Goal: Obtain resource: Download file/media

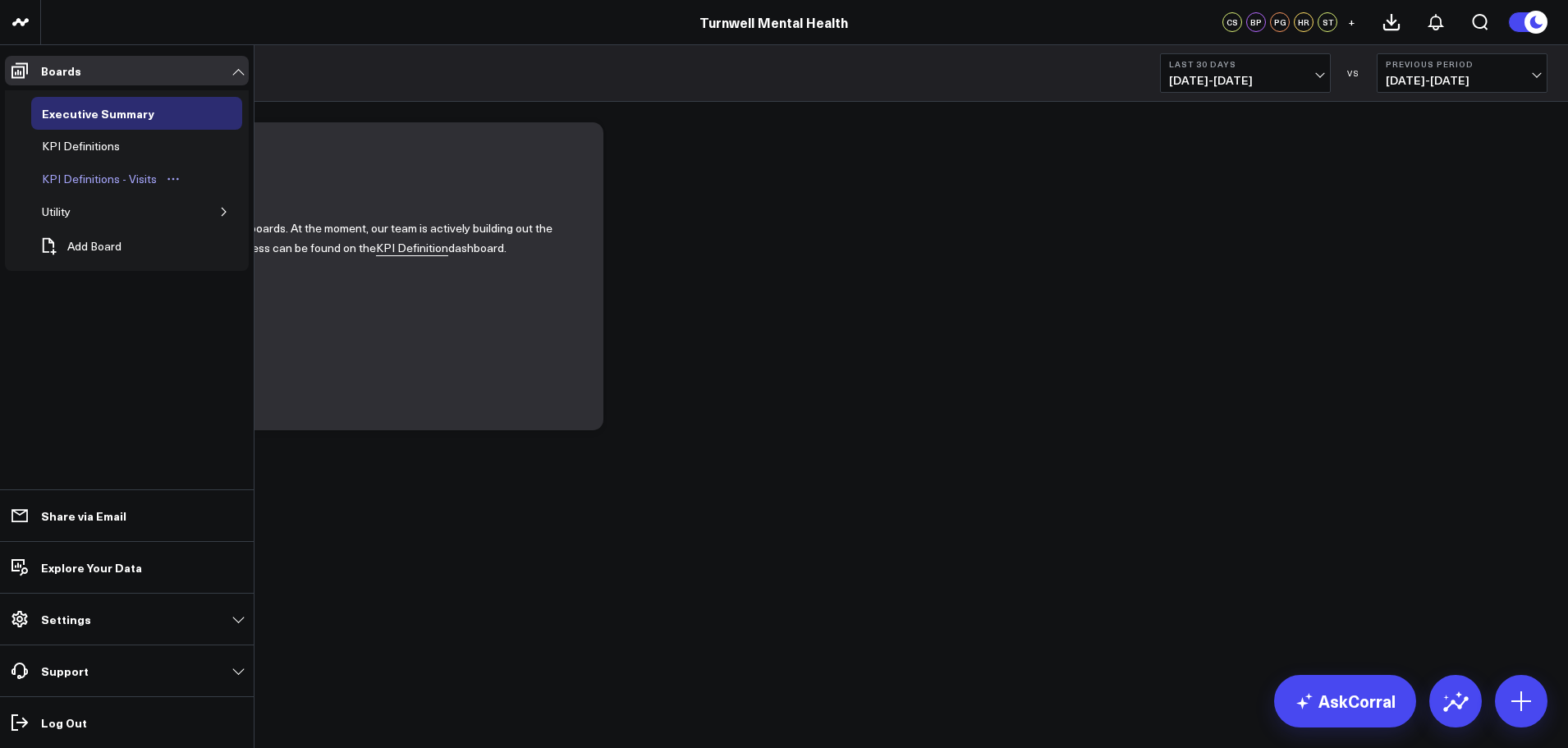
click at [126, 176] on div "KPI Definitions - Visits" at bounding box center [99, 179] width 123 height 20
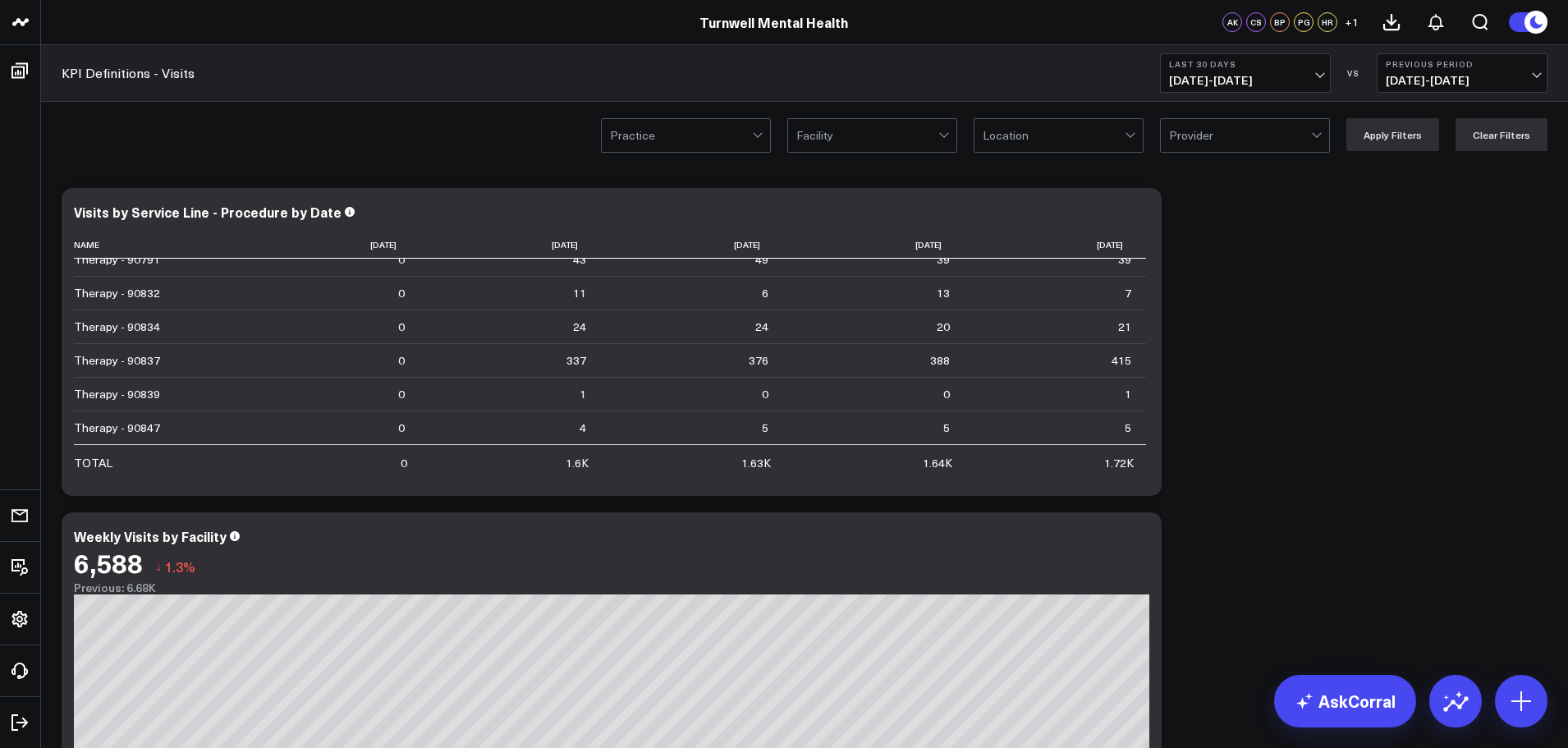
click at [682, 147] on div at bounding box center [681, 135] width 142 height 33
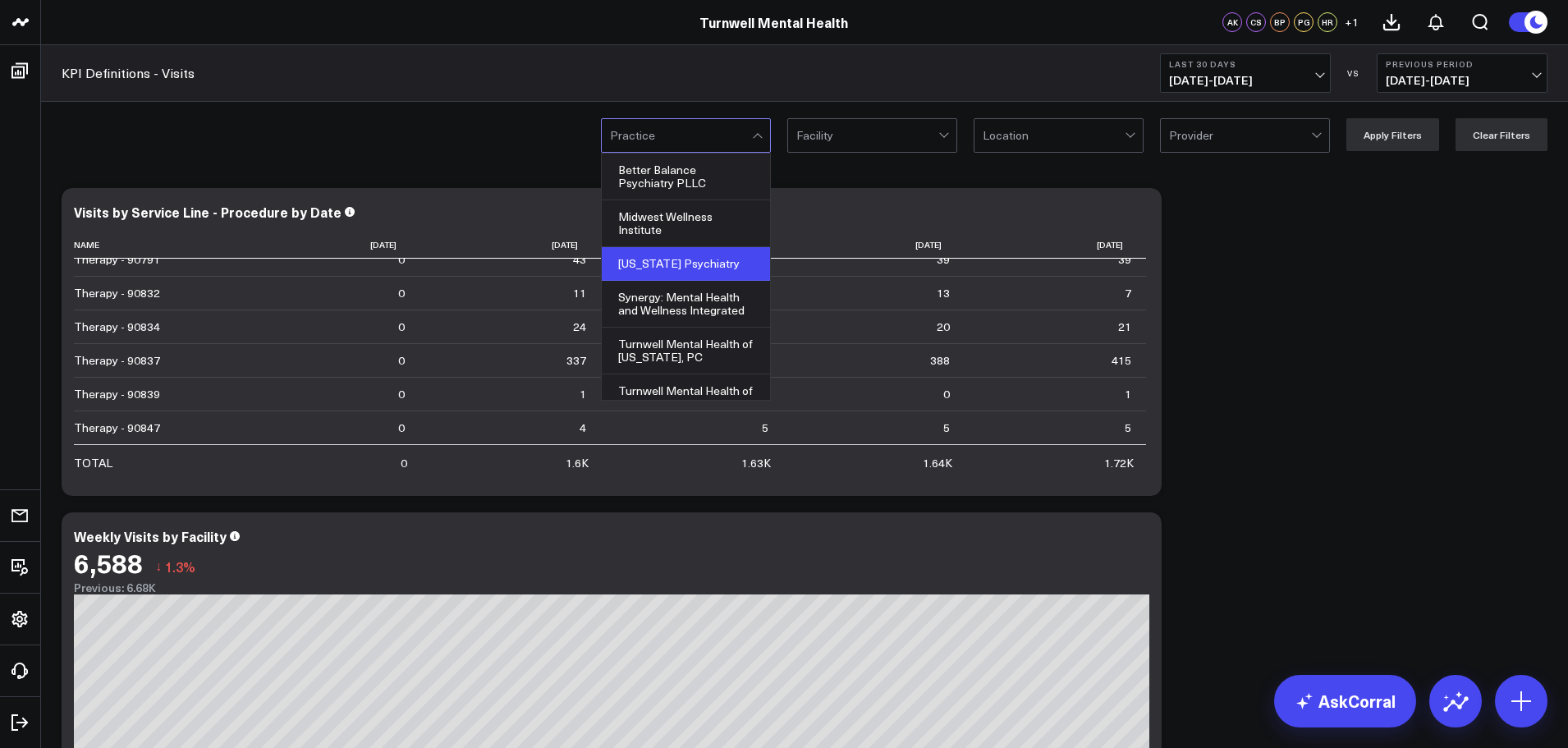
click at [667, 254] on div "[US_STATE] Psychiatry" at bounding box center [685, 263] width 168 height 33
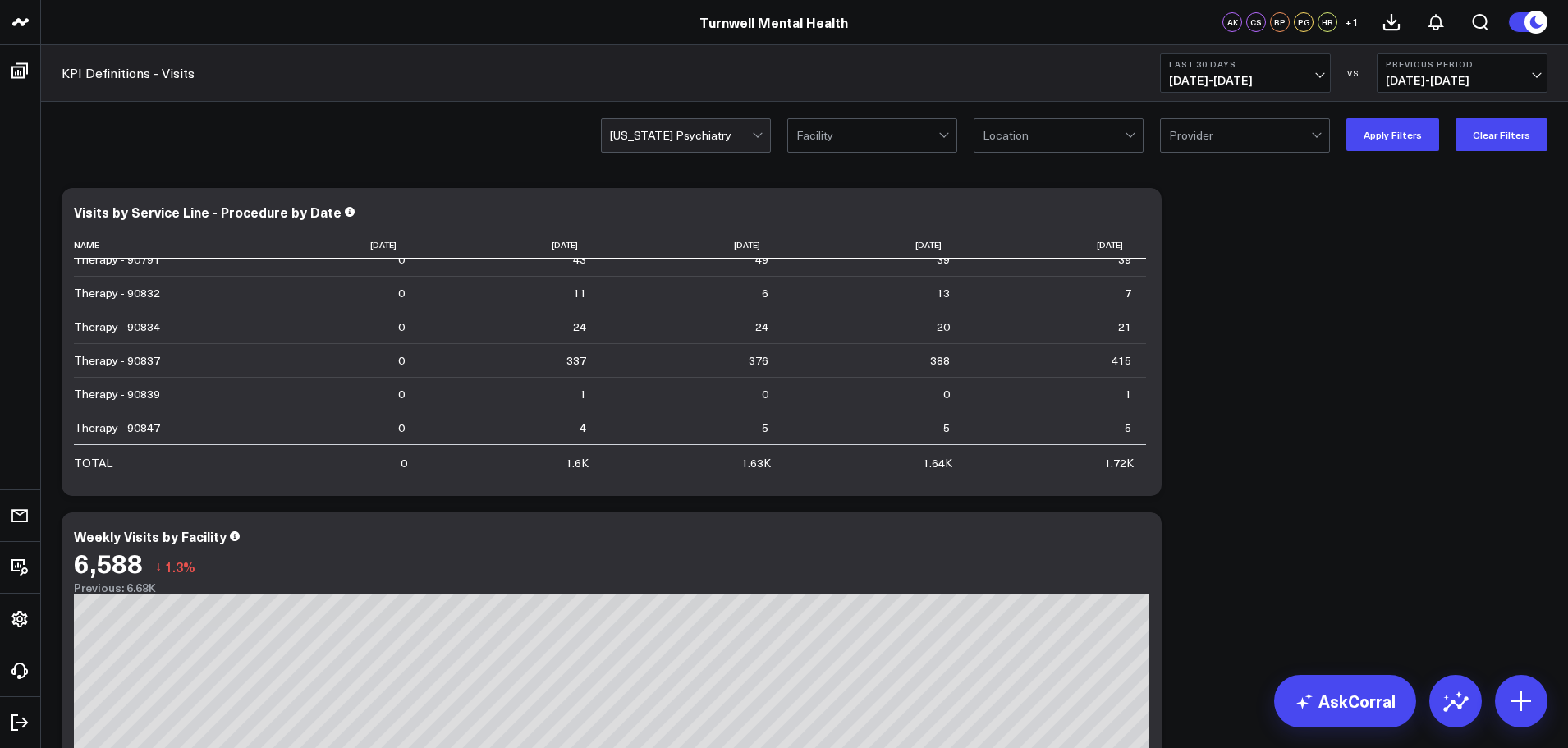
drag, startPoint x: 1382, startPoint y: 138, endPoint x: 1338, endPoint y: 161, distance: 49.6
click at [1376, 139] on button "Apply Filters" at bounding box center [1392, 134] width 93 height 33
click at [1144, 208] on icon at bounding box center [1139, 214] width 20 height 20
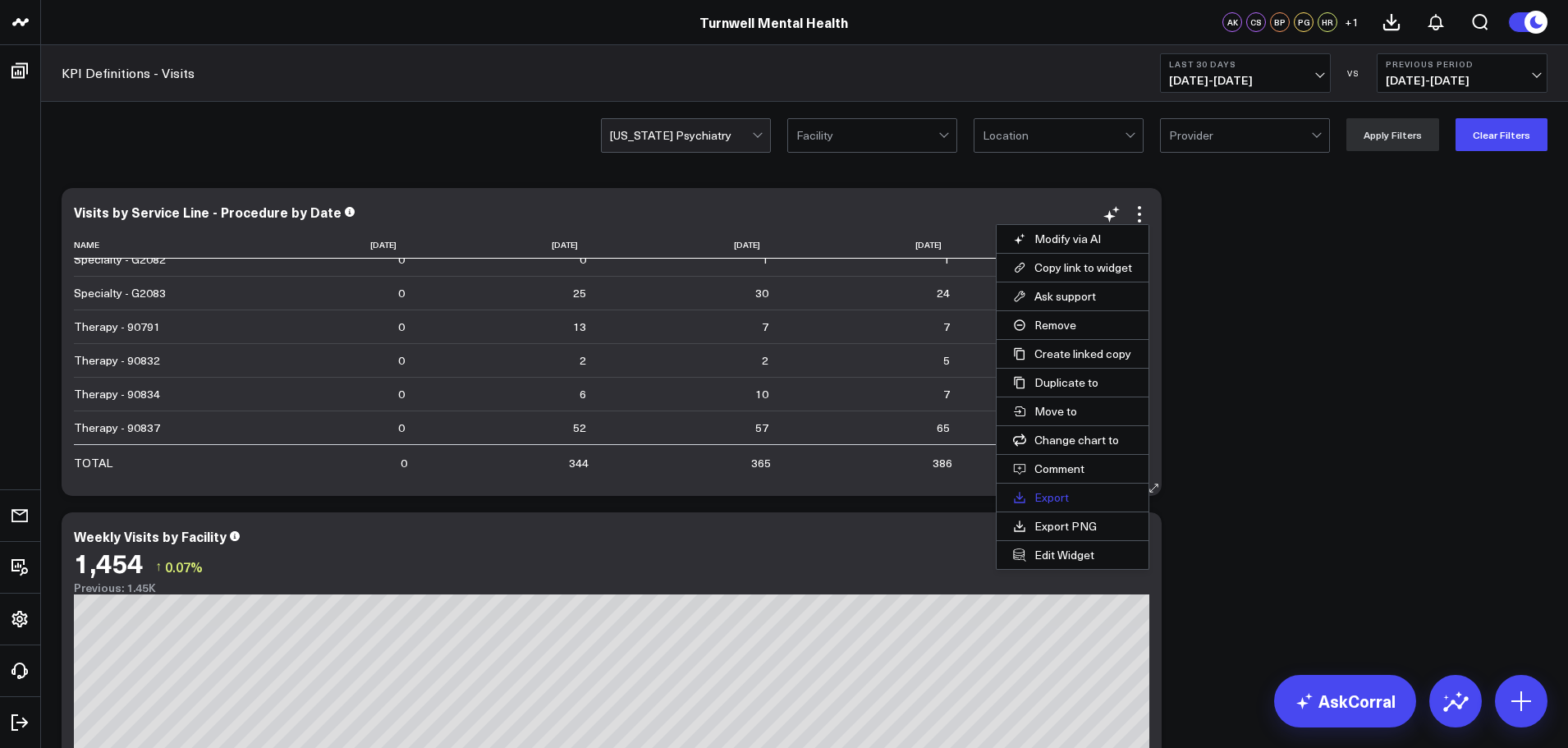
click at [1084, 497] on button "Export" at bounding box center [1072, 497] width 152 height 28
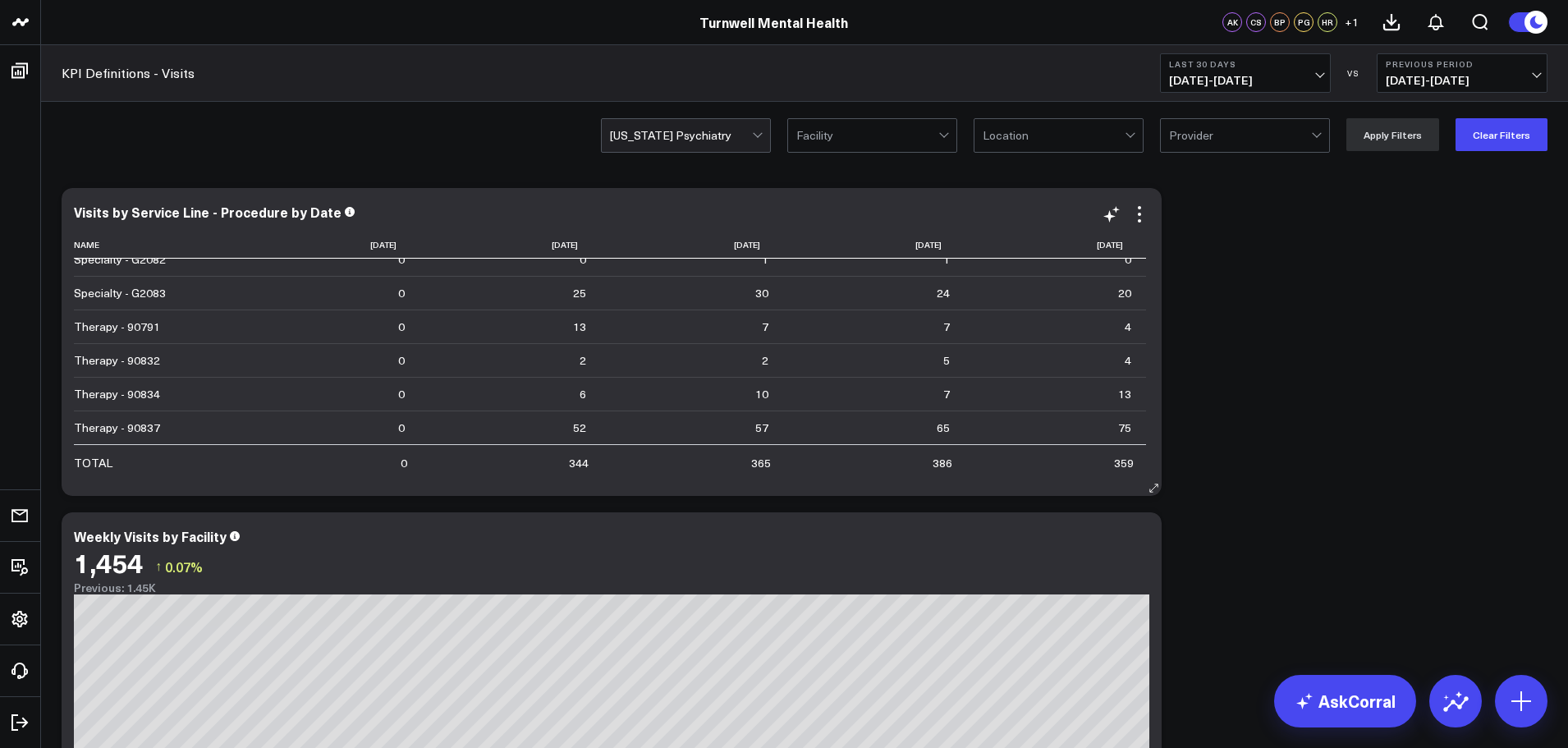
scroll to position [1723, 0]
drag, startPoint x: 453, startPoint y: 290, endPoint x: 1303, endPoint y: 429, distance: 861.3
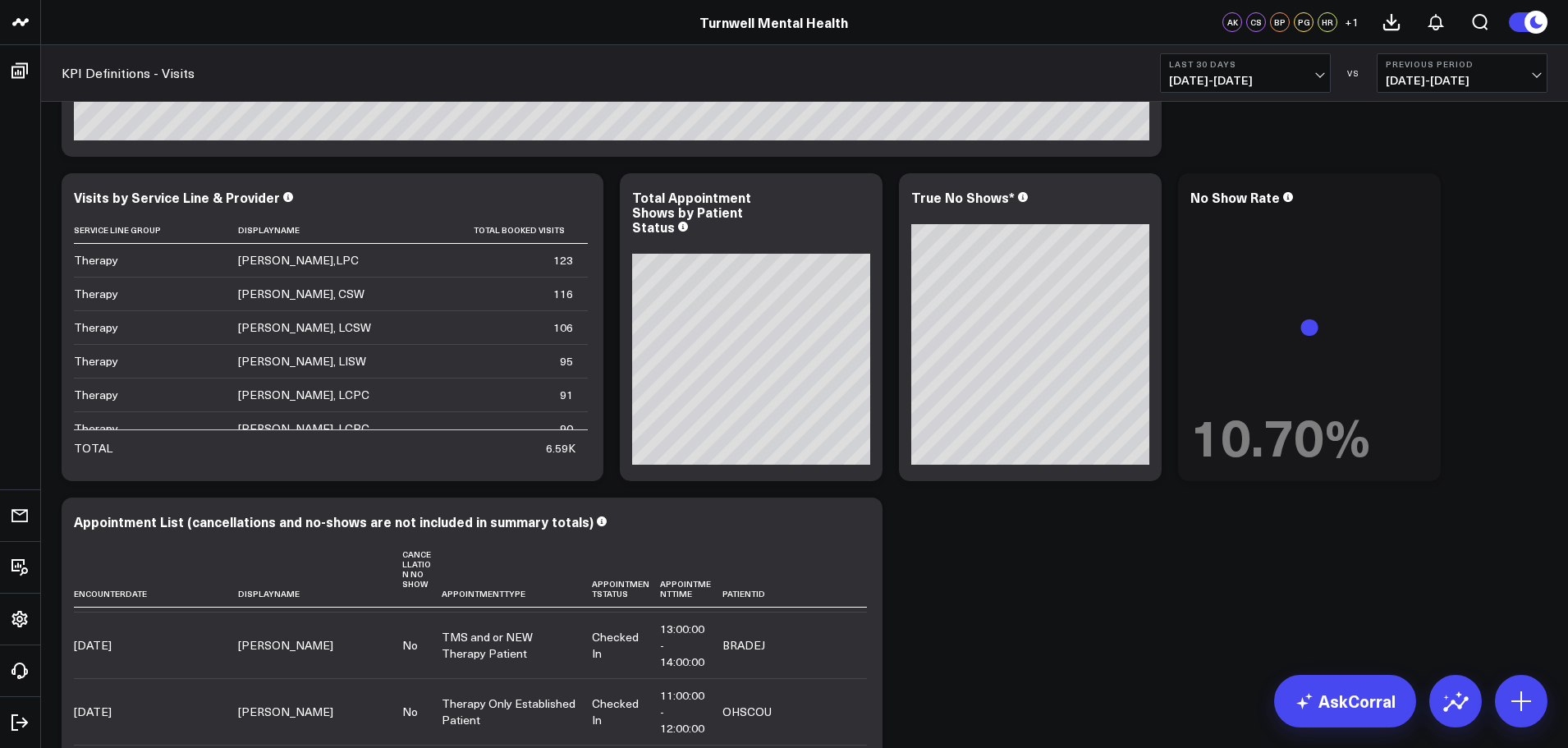
scroll to position [2444, 0]
